Goal: Task Accomplishment & Management: Complete application form

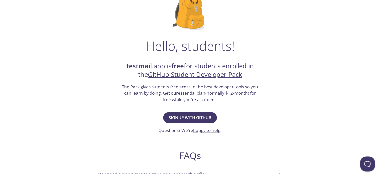
scroll to position [50, 0]
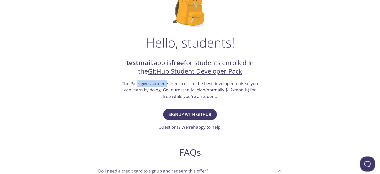
drag, startPoint x: 138, startPoint y: 82, endPoint x: 156, endPoint y: 84, distance: 18.6
click at [168, 81] on h3 "The Pack gives students free acess to the best developer tools so you can learn…" at bounding box center [191, 89] width 138 height 19
click at [135, 88] on h3 "The Pack gives students free acess to the best developer tools so you can learn…" at bounding box center [191, 89] width 138 height 19
click at [176, 110] on button "Signup with GitHub" at bounding box center [190, 114] width 54 height 11
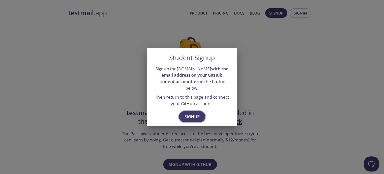
click at [185, 115] on span "Signup" at bounding box center [192, 116] width 15 height 7
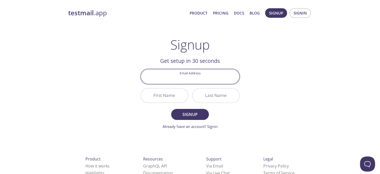
click at [180, 78] on input "Email Address" at bounding box center [190, 76] width 99 height 14
type input "sksbeuva1@st.knust.edu.gh"
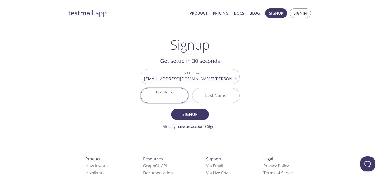
click at [174, 96] on input "First Name" at bounding box center [164, 95] width 47 height 14
type input "Semanu"
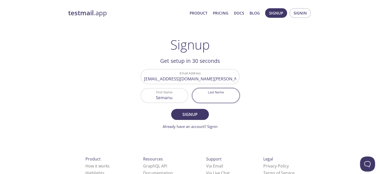
click at [209, 101] on input "Last Name" at bounding box center [216, 95] width 47 height 14
type input "Sebuava"
click at [194, 118] on span "Signup" at bounding box center [190, 114] width 27 height 7
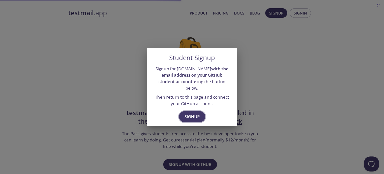
click at [195, 111] on button "Signup" at bounding box center [192, 116] width 26 height 11
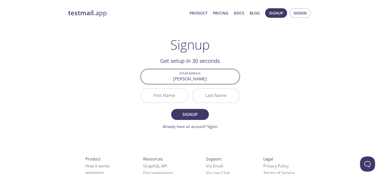
type input "[EMAIL_ADDRESS][DOMAIN_NAME]"
click at [173, 94] on input "First Name" at bounding box center [164, 95] width 47 height 14
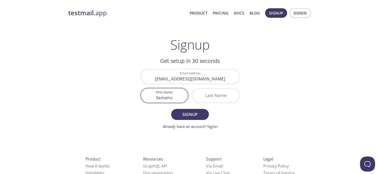
type input "Semanu"
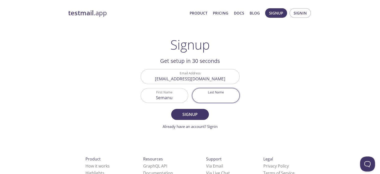
click at [220, 95] on input "Last Name" at bounding box center [216, 95] width 47 height 14
type input "Sebuava"
click at [267, 103] on div "testmail .app Product Pricing Docs Blog Signup Signin Signup Get setup in 30 se…" at bounding box center [190, 120] width 256 height 230
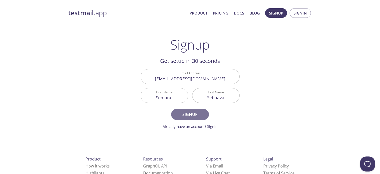
click at [186, 115] on span "Signup" at bounding box center [190, 114] width 27 height 7
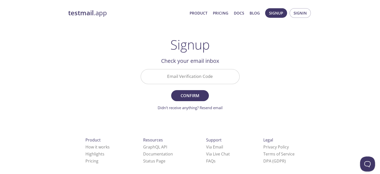
click at [191, 75] on input "Email Verification Code" at bounding box center [190, 76] width 99 height 14
paste input "RCK31RW"
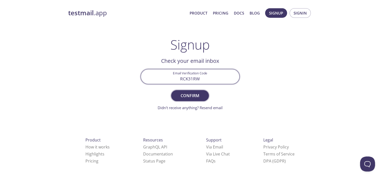
type input "RCK31RW"
click at [185, 97] on span "Confirm" at bounding box center [190, 95] width 27 height 7
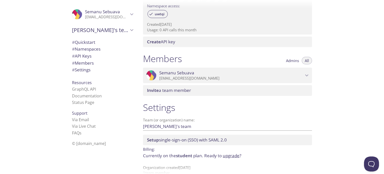
scroll to position [182, 0]
